Goal: Check status: Check status

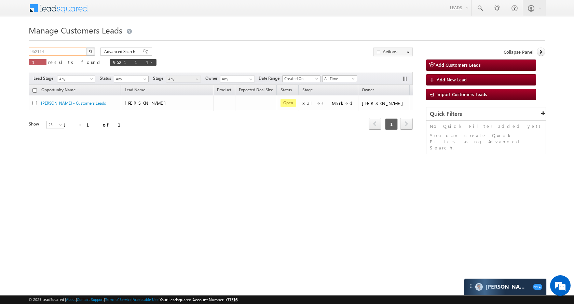
click at [72, 52] on input "952114" at bounding box center [58, 51] width 58 height 8
paste input "48866"
type input "948866"
click at [91, 49] on button "button" at bounding box center [90, 51] width 9 height 8
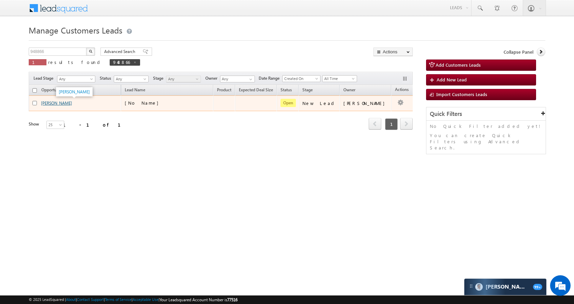
click at [55, 102] on link "[PERSON_NAME]" at bounding box center [56, 102] width 31 height 5
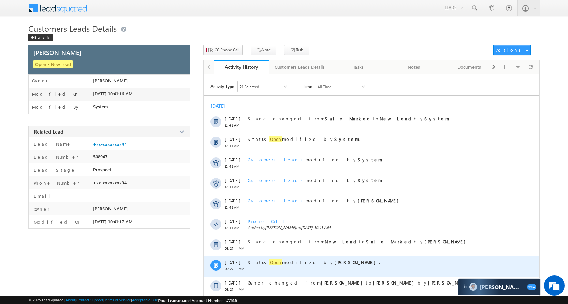
click at [269, 262] on span "Open" at bounding box center [275, 261] width 13 height 6
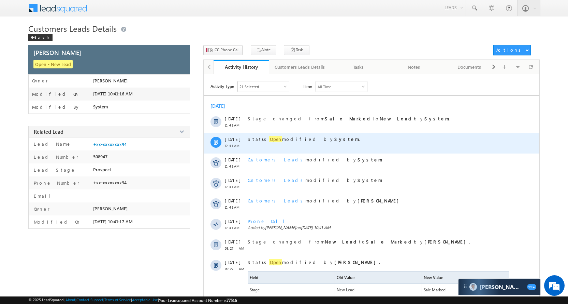
click at [269, 140] on span "Open" at bounding box center [275, 139] width 13 height 6
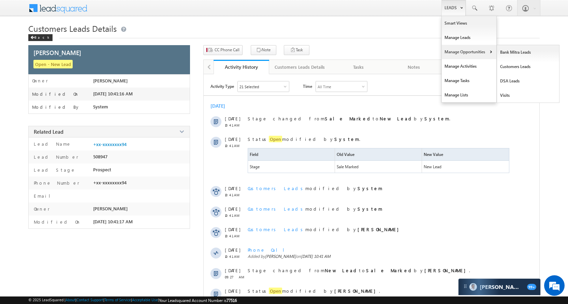
click at [468, 51] on link "Manage Opportunities" at bounding box center [469, 52] width 55 height 14
click at [452, 8] on link "Leads" at bounding box center [454, 8] width 24 height 16
click at [460, 46] on link "Manage Opportunities" at bounding box center [469, 52] width 55 height 14
click at [476, 53] on link "Manage Opportunities" at bounding box center [469, 52] width 55 height 14
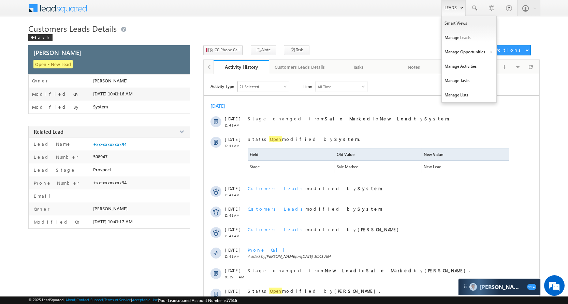
click at [455, 5] on link "Leads" at bounding box center [454, 8] width 24 height 16
click at [474, 50] on link "Manage Opportunities" at bounding box center [469, 52] width 55 height 14
click at [510, 70] on link "Customers Leads" at bounding box center [528, 66] width 62 height 14
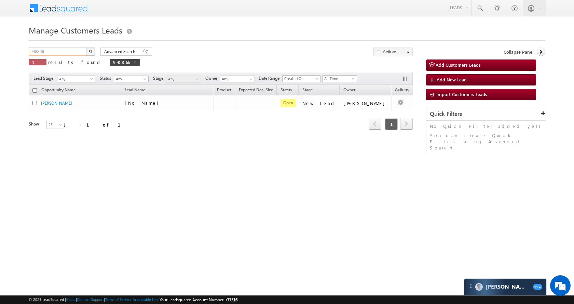
click at [74, 51] on input "948866" at bounding box center [58, 51] width 58 height 8
paste input "12563"
click at [94, 53] on button "button" at bounding box center [90, 51] width 9 height 8
click at [65, 49] on input "912563" at bounding box center [58, 51] width 58 height 8
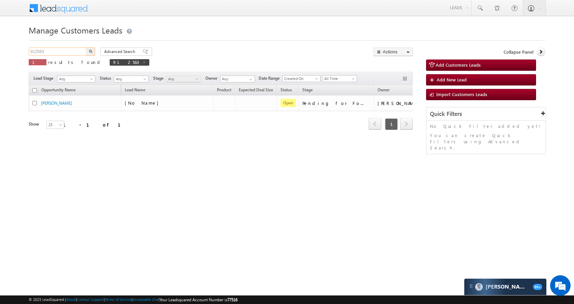
click at [65, 49] on input "912563" at bounding box center [58, 51] width 58 height 8
paste input "04470"
type input "904470"
click at [88, 50] on button "button" at bounding box center [90, 51] width 9 height 8
click at [66, 55] on input "904470" at bounding box center [58, 51] width 58 height 8
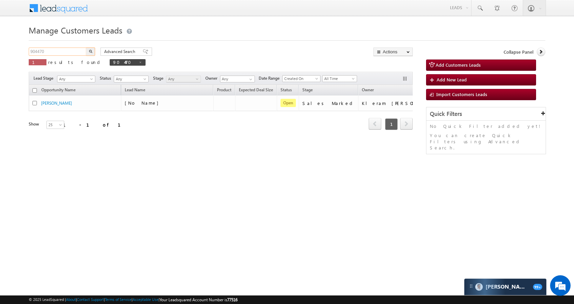
click at [66, 55] on input "904470" at bounding box center [58, 51] width 58 height 8
paste input "52"
click at [88, 50] on button "button" at bounding box center [90, 51] width 9 height 8
click at [61, 53] on input "904452" at bounding box center [58, 51] width 58 height 8
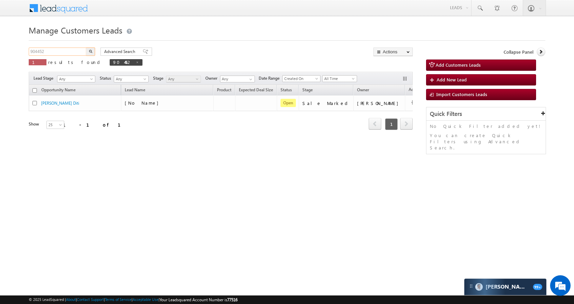
click at [61, 53] on input "904452" at bounding box center [58, 51] width 58 height 8
paste input "864930"
click at [91, 52] on img "button" at bounding box center [90, 51] width 3 height 3
click at [72, 56] on div "864930 X 1 results found 864930" at bounding box center [86, 56] width 115 height 19
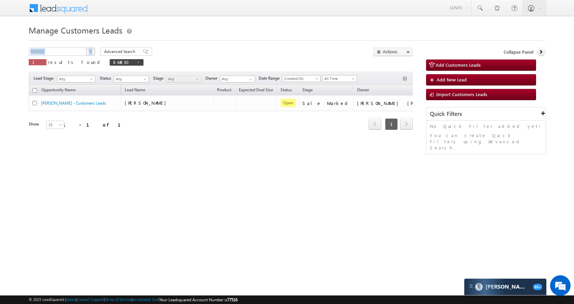
click at [72, 56] on div "864930 X 1 results found 864930" at bounding box center [86, 56] width 115 height 19
click at [72, 55] on input "864930" at bounding box center [58, 51] width 58 height 8
paste input "905754"
type input "905754"
click at [88, 53] on button "button" at bounding box center [90, 51] width 9 height 8
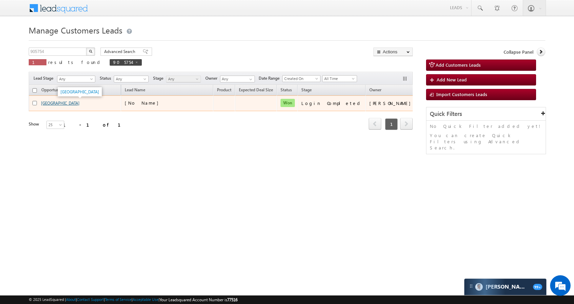
click at [58, 103] on link "[GEOGRAPHIC_DATA]" at bounding box center [60, 102] width 39 height 5
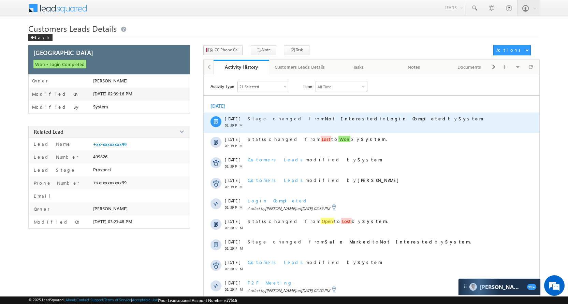
scroll to position [53, 0]
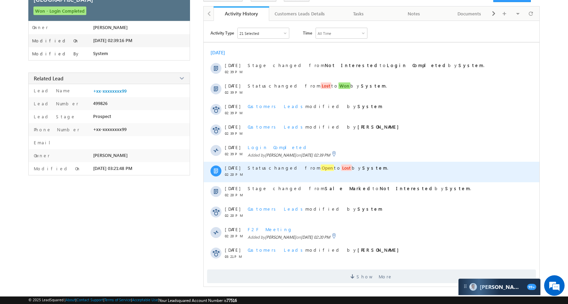
click at [321, 168] on span "Open" at bounding box center [327, 167] width 13 height 6
click at [321, 169] on span "Open" at bounding box center [327, 167] width 13 height 6
click at [341, 165] on span "Lost" at bounding box center [346, 167] width 11 height 6
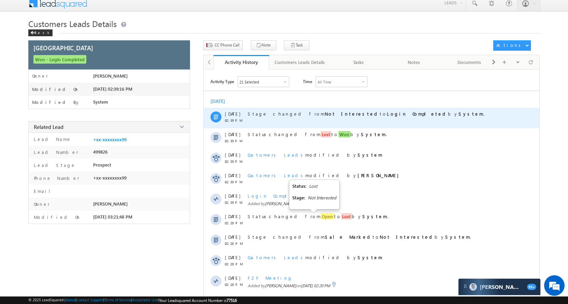
scroll to position [0, 0]
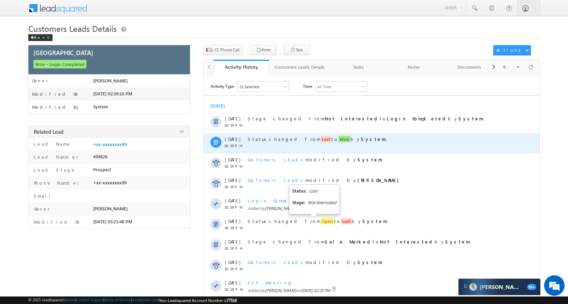
click at [321, 137] on span "Lost" at bounding box center [326, 139] width 11 height 6
